Goal: Information Seeking & Learning: Understand process/instructions

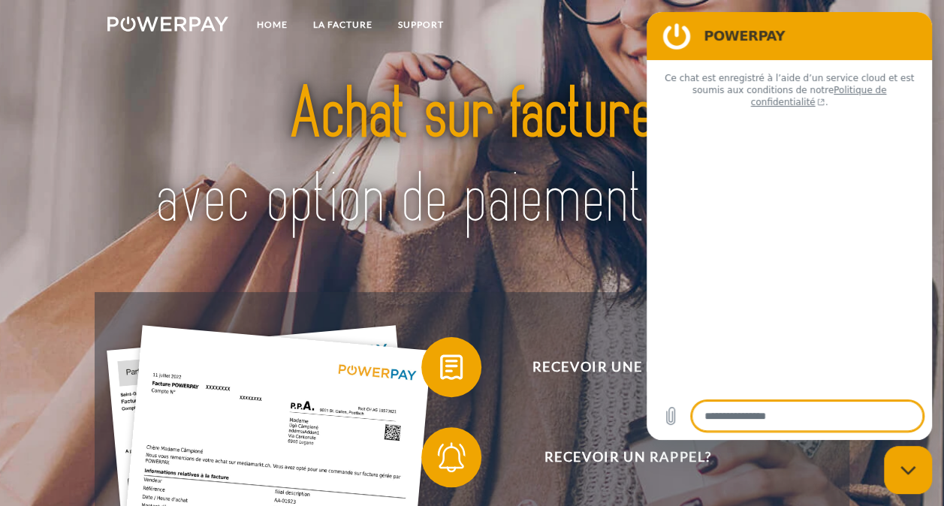
type textarea "*"
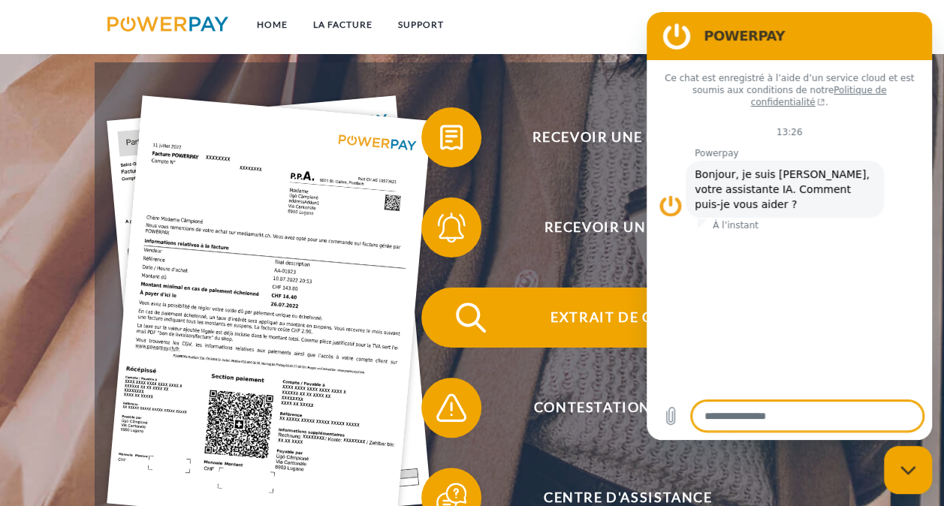
scroll to position [150, 0]
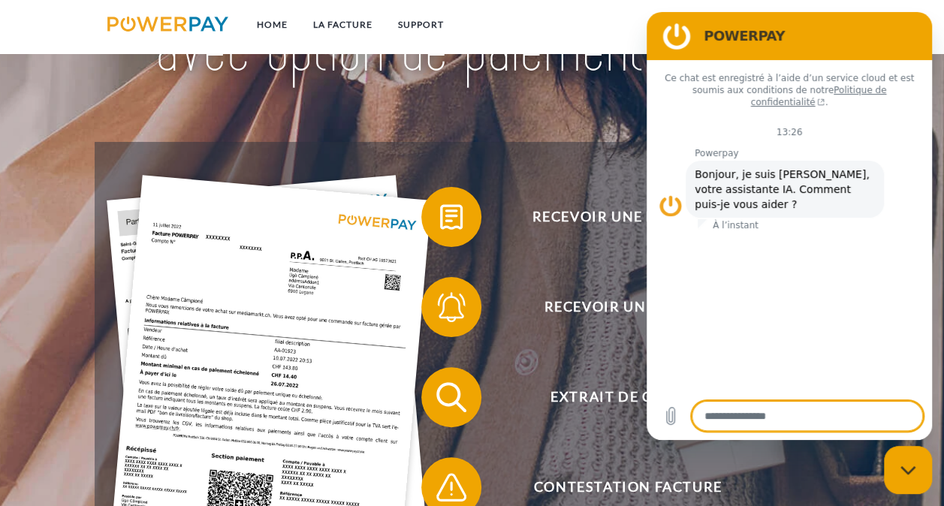
click at [527, 147] on div "Recevoir une facture ? Recevoir un rappel? Extrait de compte retour" at bounding box center [472, 442] width 755 height 601
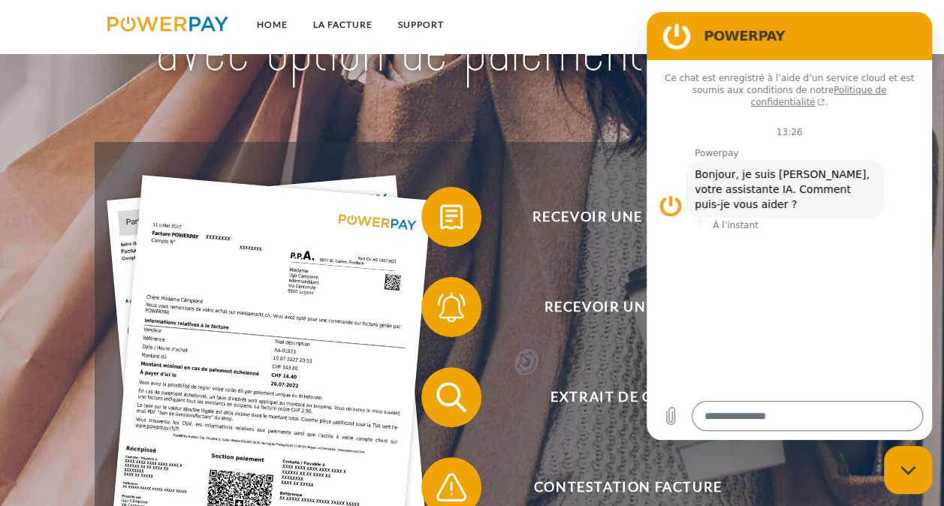
click at [673, 41] on figure at bounding box center [676, 36] width 30 height 30
click at [777, 28] on h2 "POWERPAY" at bounding box center [809, 36] width 213 height 18
drag, startPoint x: 775, startPoint y: 32, endPoint x: 811, endPoint y: 441, distance: 410.6
click at [811, 440] on html "POWERPAY Ce chat est enregistré à l’aide d’un service cloud et est soumis aux c…" at bounding box center [788, 226] width 285 height 428
click at [431, 179] on div "Recevoir une facture ?" at bounding box center [616, 217] width 405 height 90
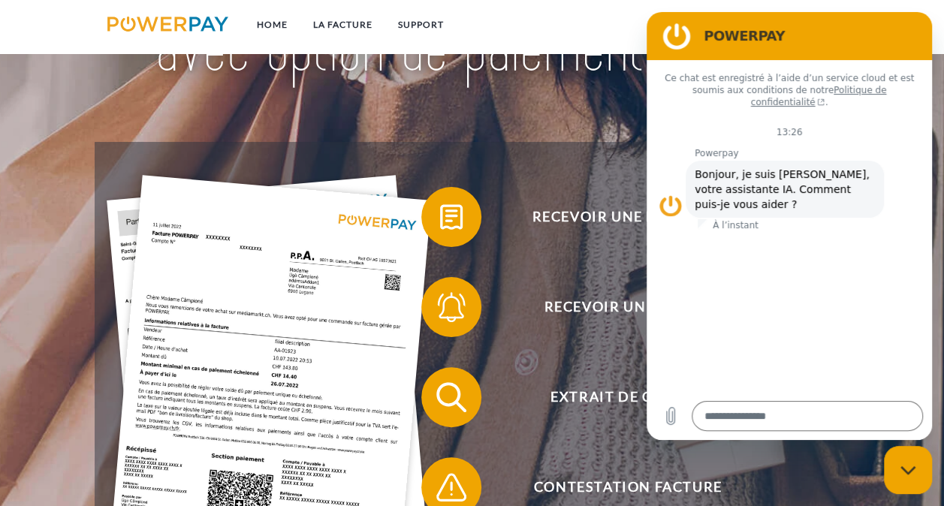
drag, startPoint x: 671, startPoint y: 173, endPoint x: 1289, endPoint y: 195, distance: 618.2
click at [671, 194] on figure at bounding box center [670, 206] width 24 height 24
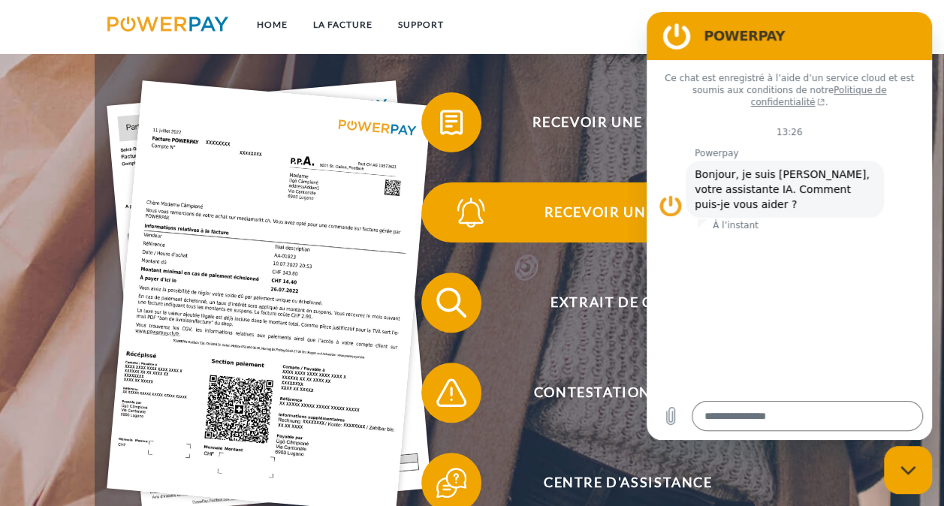
scroll to position [225, 0]
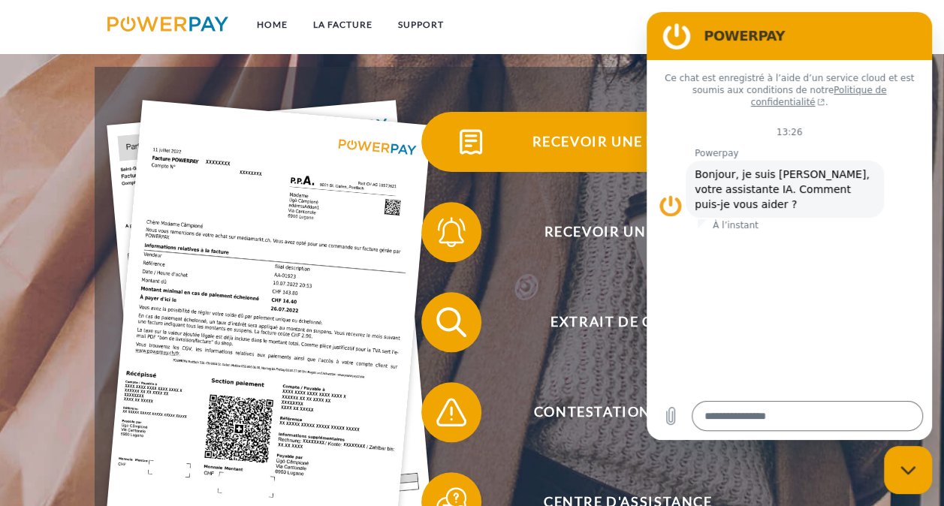
click at [566, 149] on span "Recevoir une facture ?" at bounding box center [628, 142] width 368 height 60
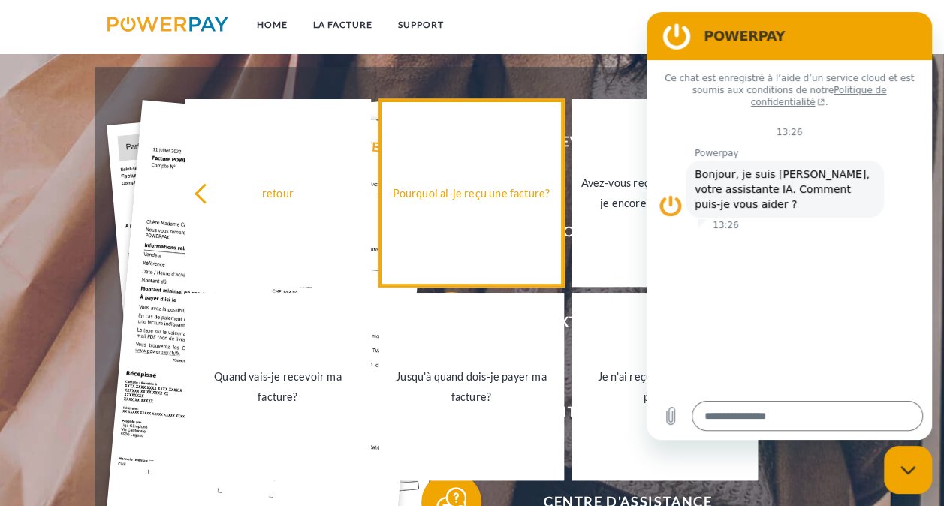
click at [512, 229] on link "Pourquoi ai-je reçu une facture?" at bounding box center [470, 193] width 185 height 188
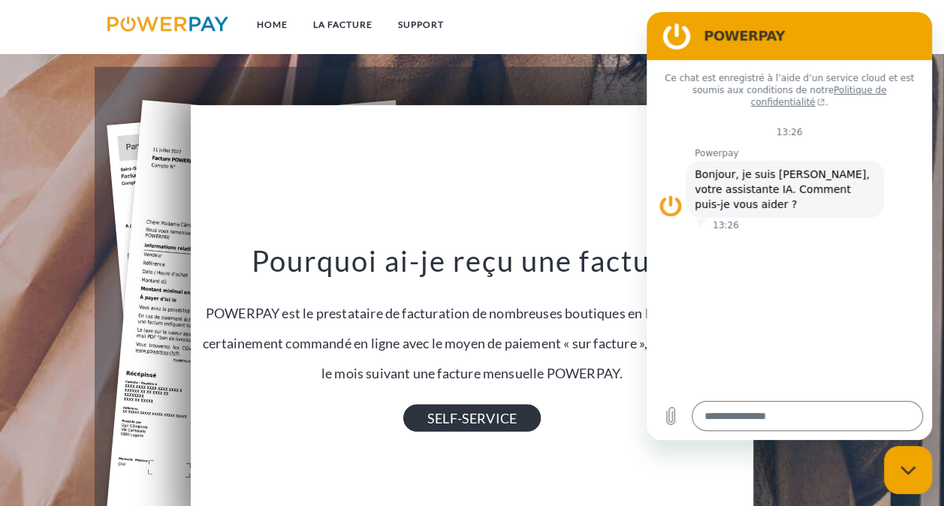
click at [501, 420] on link "SELF-SERVICE" at bounding box center [471, 418] width 137 height 27
